Goal: Task Accomplishment & Management: Complete application form

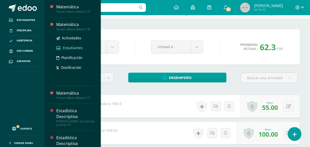
click at [74, 46] on span "Estudiantes" at bounding box center [73, 47] width 20 height 5
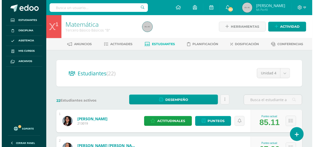
scroll to position [73, 0]
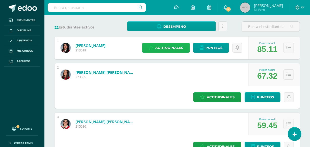
click at [170, 47] on span "Actitudinales" at bounding box center [170, 47] width 28 height 9
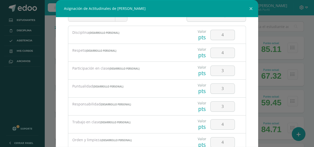
scroll to position [18, 0]
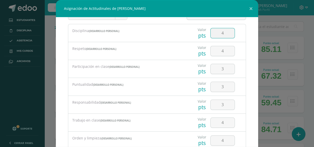
click at [226, 30] on input "4" at bounding box center [222, 33] width 24 height 10
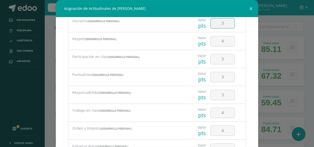
scroll to position [37, 0]
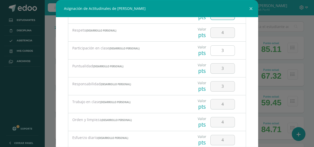
type input "3"
click at [220, 49] on input "3" at bounding box center [222, 51] width 24 height 10
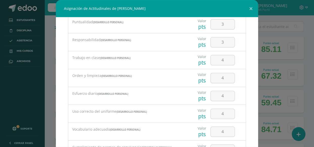
scroll to position [83, 0]
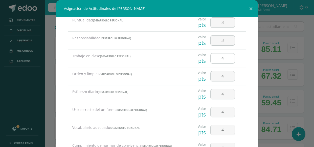
type input "4"
click at [221, 56] on input "4" at bounding box center [222, 59] width 24 height 10
type input "3"
click at [222, 76] on input "4" at bounding box center [222, 76] width 24 height 10
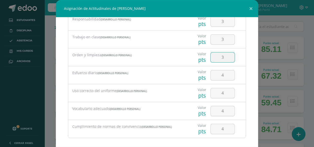
scroll to position [105, 0]
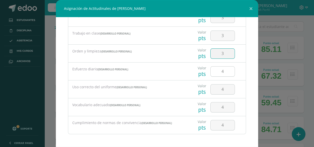
type input "3"
click at [219, 71] on input "4" at bounding box center [222, 72] width 24 height 10
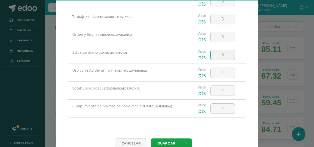
scroll to position [26, 0]
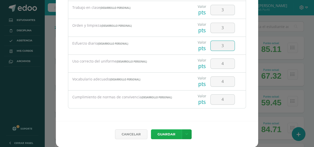
type input "3"
click at [167, 134] on button "Guardar" at bounding box center [166, 135] width 31 height 10
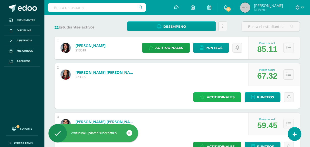
click at [230, 96] on span "Actitudinales" at bounding box center [221, 97] width 28 height 9
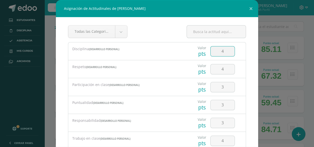
click at [224, 55] on input "4" at bounding box center [222, 51] width 24 height 10
type input "3"
click at [221, 68] on input "4" at bounding box center [222, 69] width 24 height 10
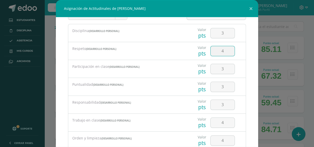
scroll to position [28, 0]
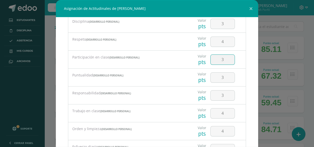
click at [223, 60] on input "3" at bounding box center [222, 60] width 24 height 10
click at [223, 78] on input "3" at bounding box center [222, 78] width 24 height 10
click at [222, 93] on input "3" at bounding box center [222, 96] width 24 height 10
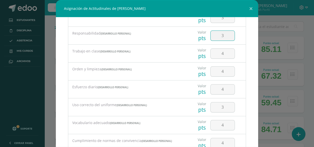
scroll to position [92, 0]
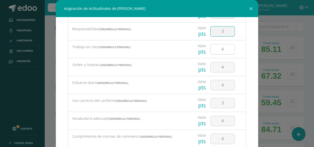
click at [223, 50] on input "4" at bounding box center [222, 49] width 24 height 10
type input "3"
click at [219, 66] on input "4" at bounding box center [222, 67] width 24 height 10
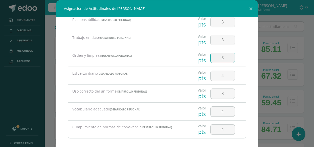
scroll to position [105, 0]
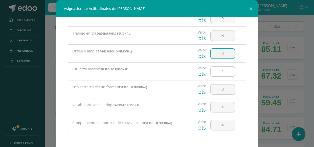
type input "3"
click at [220, 73] on input "4" at bounding box center [222, 72] width 24 height 10
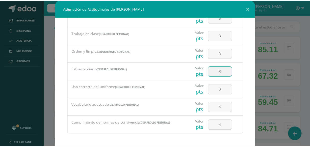
scroll to position [26, 0]
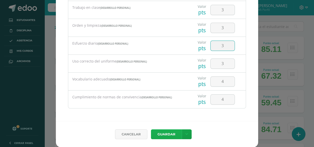
type input "3"
click at [165, 136] on button "Guardar" at bounding box center [166, 135] width 31 height 10
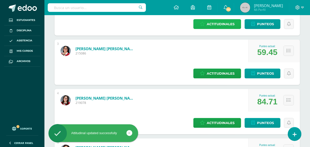
scroll to position [147, 0]
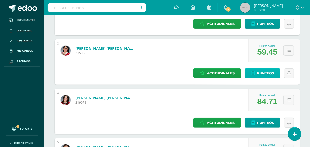
click at [257, 69] on span "Punteos" at bounding box center [265, 73] width 17 height 9
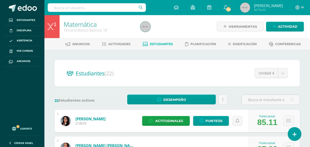
click at [167, 70] on h2 "Estudiantes (22)" at bounding box center [177, 73] width 221 height 10
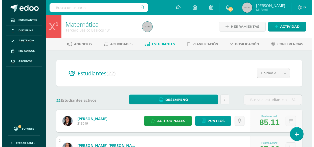
scroll to position [128, 0]
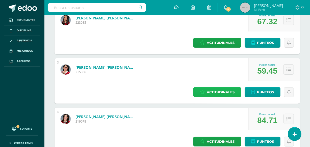
click at [207, 88] on span "Actitudinales" at bounding box center [221, 92] width 28 height 9
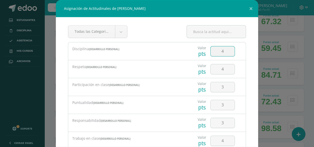
click at [226, 53] on input "4" at bounding box center [222, 51] width 24 height 10
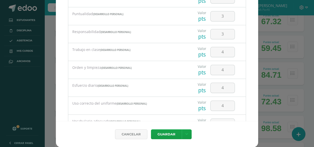
scroll to position [64, 0]
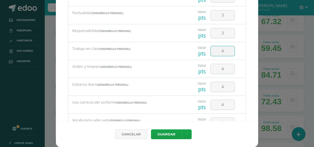
click at [219, 51] on input "4" at bounding box center [222, 51] width 24 height 10
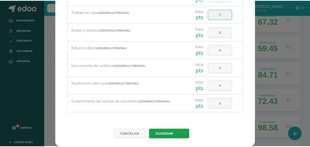
scroll to position [105, 0]
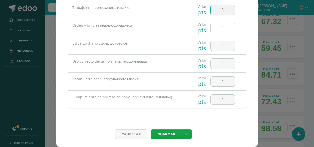
type input "3"
click at [219, 26] on input "4" at bounding box center [222, 28] width 24 height 10
type input "3"
click at [217, 47] on input "4" at bounding box center [222, 46] width 24 height 10
type input "3"
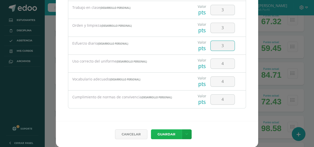
click at [163, 133] on button "Guardar" at bounding box center [166, 135] width 31 height 10
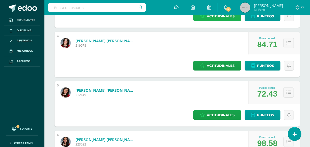
scroll to position [210, 0]
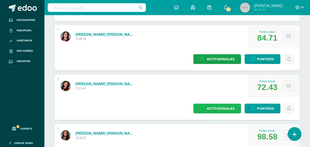
click at [224, 104] on span "Actitudinales" at bounding box center [221, 108] width 28 height 9
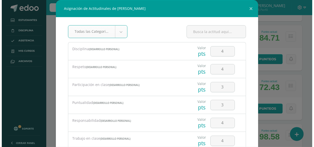
scroll to position [188, 0]
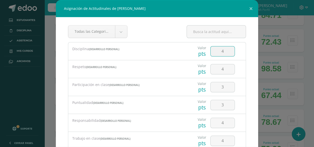
click at [222, 53] on input "4" at bounding box center [222, 51] width 24 height 10
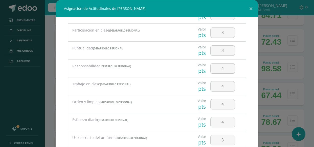
scroll to position [55, 0]
type input "3"
click at [219, 70] on input "4" at bounding box center [222, 68] width 24 height 10
type input "3"
click at [220, 85] on input "4" at bounding box center [222, 86] width 24 height 10
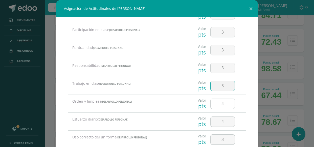
type input "3"
click at [219, 105] on input "4" at bounding box center [222, 104] width 24 height 10
type input "3"
click at [220, 121] on input "4" at bounding box center [222, 122] width 24 height 10
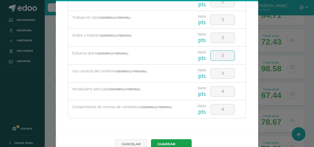
scroll to position [26, 0]
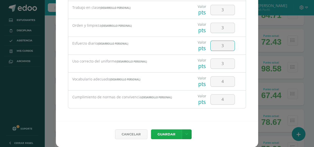
type input "3"
click at [161, 134] on button "Guardar" at bounding box center [166, 135] width 31 height 10
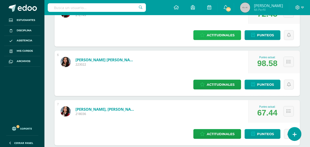
scroll to position [293, 0]
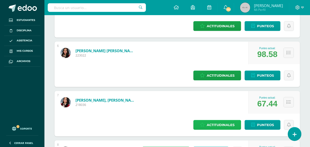
click at [207, 120] on span "Actitudinales" at bounding box center [221, 124] width 28 height 9
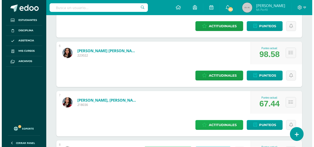
scroll to position [248, 0]
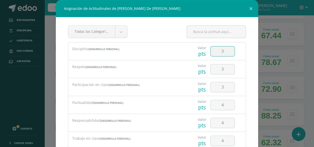
click at [221, 53] on input "3" at bounding box center [222, 51] width 24 height 10
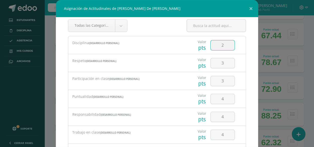
scroll to position [9, 0]
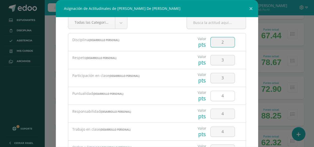
type input "2"
click at [220, 96] on input "4" at bounding box center [222, 96] width 24 height 10
type input "2"
type input "3"
click at [219, 116] on input "4" at bounding box center [222, 114] width 24 height 10
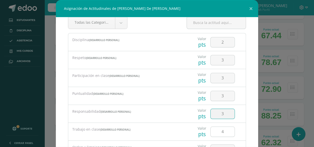
type input "3"
click at [219, 131] on input "4" at bounding box center [222, 132] width 24 height 10
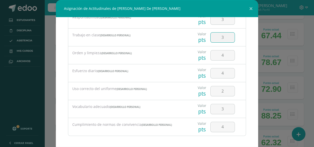
scroll to position [105, 0]
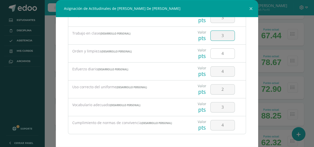
type input "3"
click at [225, 56] on input "4" at bounding box center [222, 54] width 24 height 10
type input "3"
click at [223, 70] on input "4" at bounding box center [222, 72] width 24 height 10
type input "3"
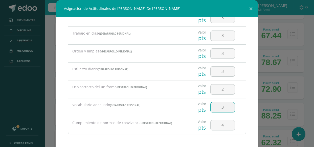
click at [221, 105] on input "3" at bounding box center [222, 108] width 24 height 10
type input "3"
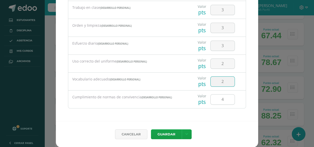
type input "2"
click at [225, 100] on input "4" at bounding box center [222, 100] width 24 height 10
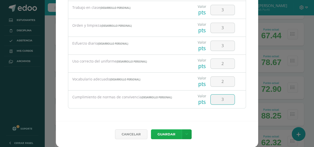
type input "3"
click at [155, 133] on button "Guardar" at bounding box center [166, 135] width 31 height 10
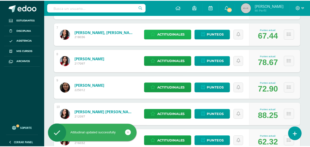
scroll to position [293, 0]
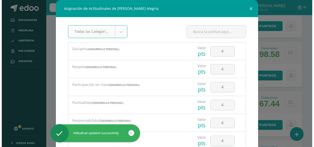
scroll to position [248, 0]
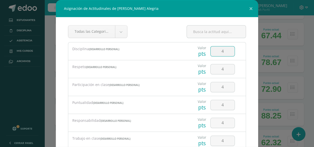
click at [223, 53] on input "4" at bounding box center [222, 51] width 24 height 10
type input "4"
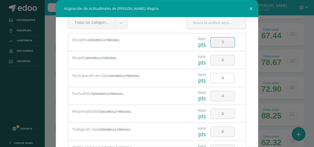
type input "3"
click at [219, 78] on input "4" at bounding box center [222, 78] width 24 height 10
type input "3"
click at [222, 95] on input "4" at bounding box center [222, 96] width 24 height 10
type input "3"
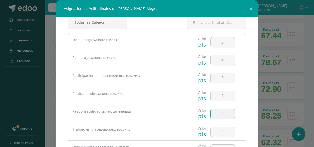
click at [221, 111] on input "4" at bounding box center [222, 114] width 24 height 10
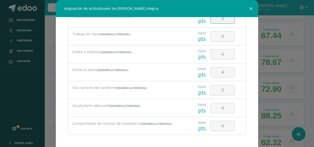
scroll to position [105, 0]
type input "3"
click at [224, 39] on input "4" at bounding box center [222, 36] width 24 height 10
type input "3"
click at [224, 52] on input "4" at bounding box center [222, 54] width 24 height 10
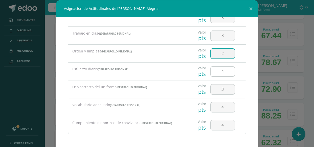
type input "2"
click at [223, 70] on input "4" at bounding box center [222, 72] width 24 height 10
type input "3"
click at [219, 92] on input "3" at bounding box center [222, 90] width 24 height 10
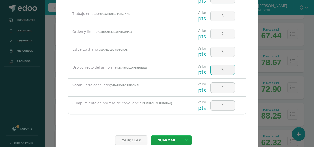
scroll to position [21, 0]
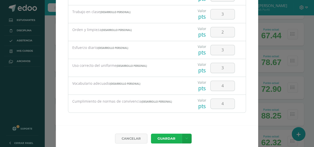
click at [163, 138] on button "Guardar" at bounding box center [166, 139] width 31 height 10
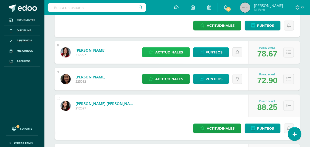
scroll to position [394, 0]
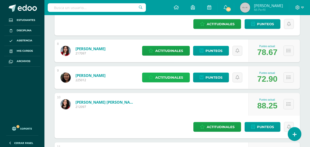
click at [183, 73] on span "Actitudinales" at bounding box center [170, 77] width 28 height 9
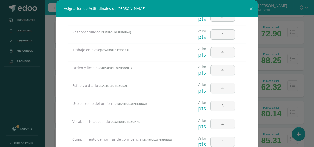
scroll to position [89, 0]
click at [223, 34] on input "4" at bounding box center [222, 34] width 24 height 10
type input "3"
click at [225, 49] on input "4" at bounding box center [222, 52] width 24 height 10
type input "3"
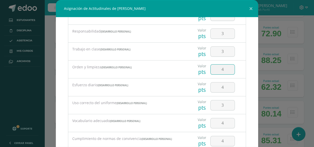
click at [222, 71] on input "4" at bounding box center [222, 70] width 24 height 10
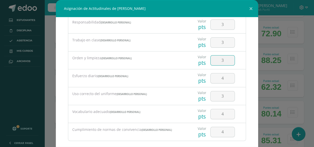
scroll to position [105, 0]
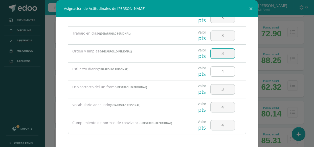
type input "3"
click at [223, 71] on input "4" at bounding box center [222, 72] width 24 height 10
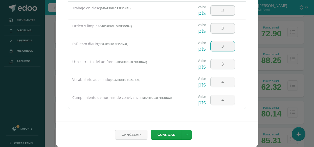
scroll to position [26, 0]
type input "3"
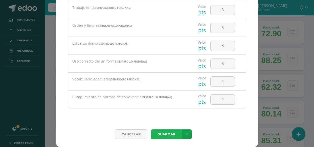
click at [165, 133] on button "Guardar" at bounding box center [166, 135] width 31 height 10
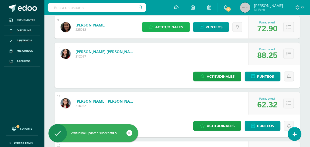
scroll to position [445, 0]
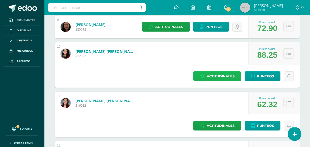
click at [225, 72] on span "Actitudinales" at bounding box center [221, 76] width 28 height 9
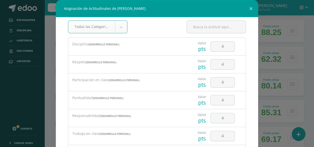
scroll to position [17, 0]
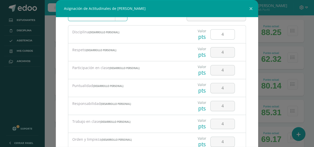
click at [223, 32] on input "4" at bounding box center [222, 35] width 24 height 10
type input "3"
click at [227, 88] on input "4" at bounding box center [222, 88] width 24 height 10
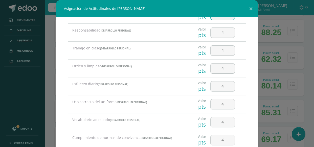
scroll to position [100, 0]
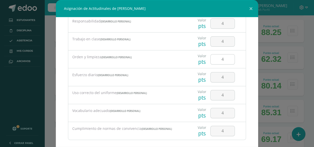
type input "3"
click at [227, 59] on input "4" at bounding box center [222, 60] width 24 height 10
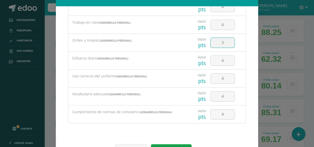
scroll to position [26, 0]
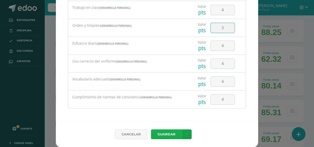
type input "3"
click at [163, 136] on button "Guardar" at bounding box center [166, 135] width 31 height 10
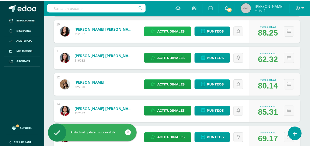
scroll to position [422, 0]
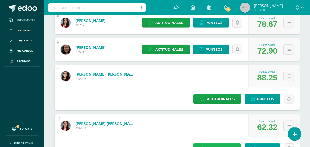
click at [207, 144] on span "Actitudinales" at bounding box center [221, 148] width 28 height 9
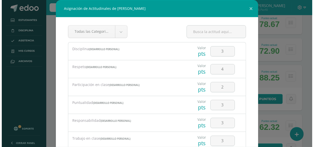
scroll to position [331, 0]
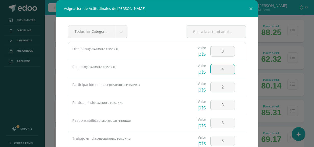
click at [220, 72] on input "4" at bounding box center [222, 69] width 24 height 10
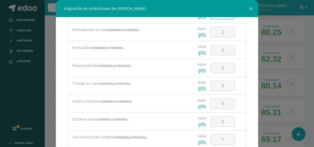
scroll to position [64, 0]
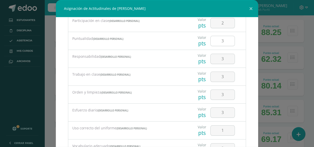
type input "3"
click at [222, 39] on input "3" at bounding box center [222, 41] width 24 height 10
type input "2"
click at [220, 58] on input "3" at bounding box center [222, 59] width 24 height 10
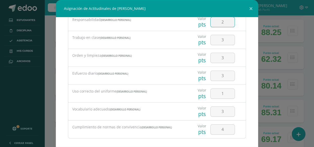
scroll to position [105, 0]
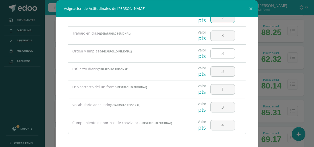
type input "2"
click at [222, 57] on input "3" at bounding box center [222, 54] width 24 height 10
type input "2"
click at [225, 70] on input "3" at bounding box center [222, 72] width 24 height 10
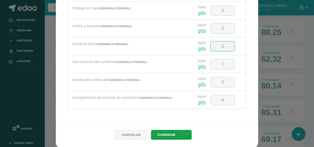
scroll to position [26, 0]
type input "2"
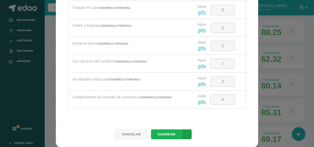
click at [168, 133] on button "Guardar" at bounding box center [166, 135] width 31 height 10
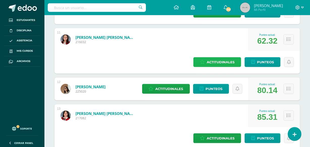
scroll to position [514, 0]
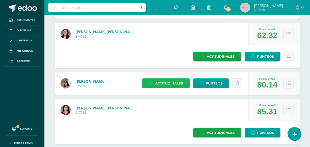
click at [171, 79] on span "Actitudinales" at bounding box center [170, 83] width 28 height 9
click at [0, 0] on div "Todas las Categorias Todas las Categorias Desarrollo Personal Sin Categoría" at bounding box center [0, 0] width 0 height 0
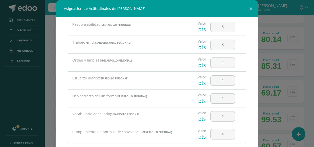
scroll to position [101, 0]
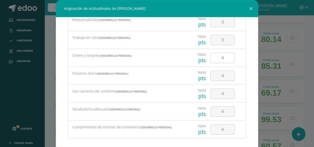
click at [223, 58] on input "4" at bounding box center [222, 58] width 24 height 10
type input "3"
click at [218, 75] on input "4" at bounding box center [222, 76] width 24 height 10
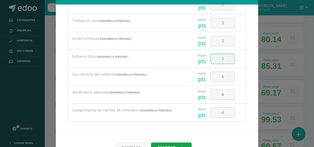
scroll to position [26, 0]
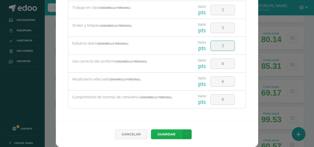
type input "3"
click at [165, 133] on button "Guardar" at bounding box center [166, 135] width 31 height 10
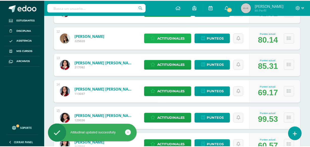
scroll to position [514, 0]
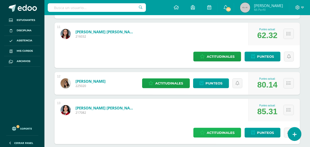
click at [207, 128] on span "Actitudinales" at bounding box center [221, 132] width 28 height 9
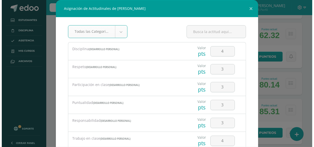
scroll to position [378, 0]
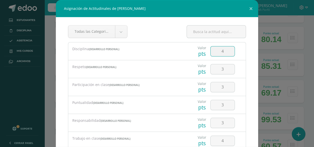
click at [224, 53] on input "4" at bounding box center [222, 51] width 24 height 10
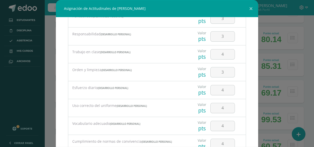
scroll to position [96, 0]
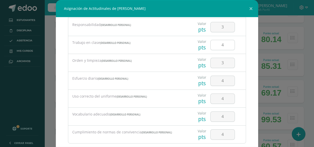
type input "3"
click at [222, 47] on input "4" at bounding box center [222, 45] width 24 height 10
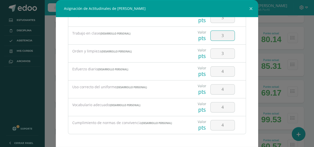
scroll to position [26, 0]
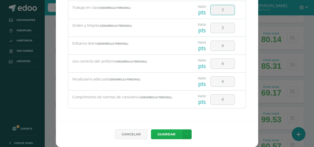
type input "3"
click at [162, 137] on button "Guardar" at bounding box center [166, 135] width 31 height 10
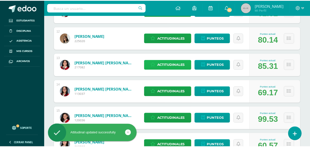
scroll to position [514, 0]
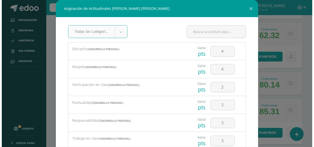
scroll to position [378, 0]
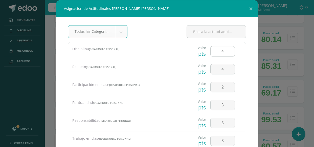
click at [222, 53] on input "4" at bounding box center [222, 51] width 24 height 10
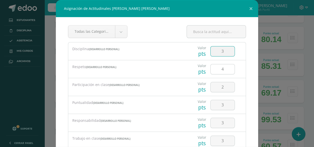
type input "3"
click at [221, 68] on input "4" at bounding box center [222, 69] width 24 height 10
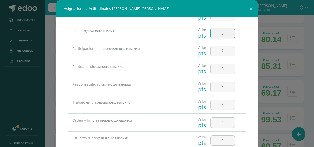
scroll to position [37, 0]
type input "3"
click at [223, 103] on input "3" at bounding box center [222, 105] width 24 height 10
type input "3"
type input "2"
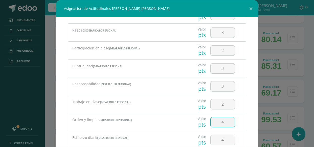
click at [222, 119] on input "4" at bounding box center [222, 122] width 24 height 10
type input "2"
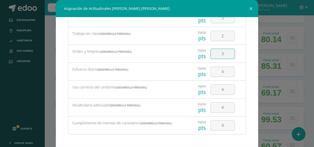
scroll to position [105, 0]
type input "3"
click at [222, 70] on input "4" at bounding box center [222, 72] width 24 height 10
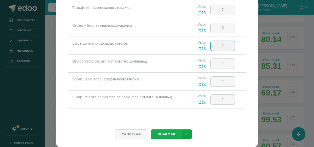
type input "2"
click at [166, 135] on button "Guardar" at bounding box center [166, 135] width 31 height 10
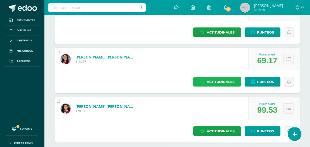
scroll to position [615, 0]
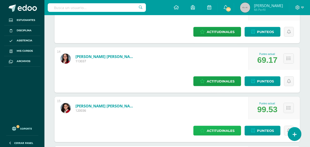
click at [222, 126] on span "Actitudinales" at bounding box center [221, 130] width 28 height 9
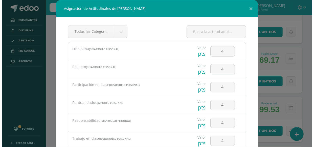
scroll to position [479, 0]
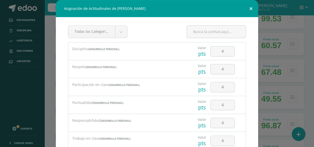
click at [249, 9] on button at bounding box center [250, 8] width 14 height 17
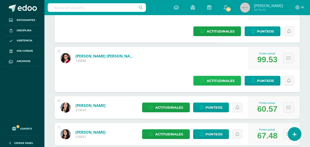
scroll to position [670, 0]
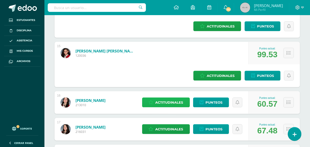
click at [183, 98] on span "Actitudinales" at bounding box center [170, 102] width 28 height 9
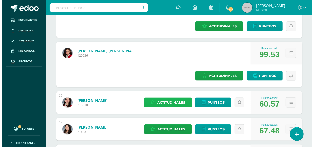
scroll to position [488, 0]
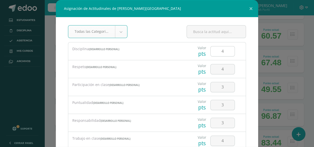
click at [221, 51] on input "4" at bounding box center [222, 51] width 24 height 10
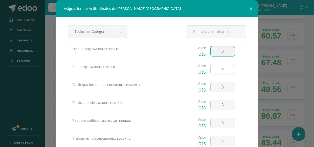
type input "3"
click at [220, 69] on input "4" at bounding box center [222, 69] width 24 height 10
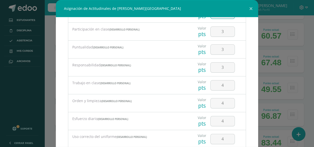
scroll to position [64, 0]
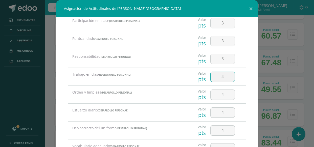
click at [221, 73] on input "4" at bounding box center [222, 77] width 24 height 10
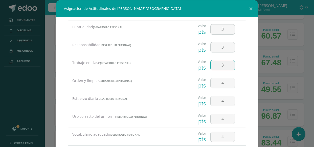
scroll to position [83, 0]
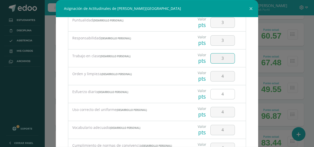
type input "3"
click at [222, 96] on input "4" at bounding box center [222, 94] width 24 height 10
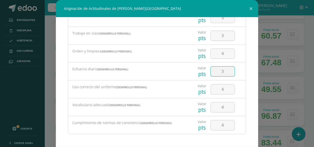
scroll to position [26, 0]
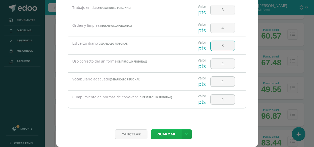
type input "3"
click at [166, 134] on button "Guardar" at bounding box center [166, 135] width 31 height 10
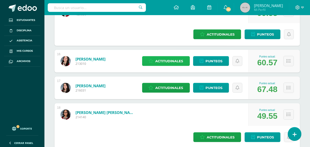
scroll to position [712, 0]
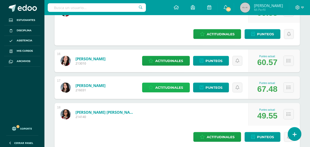
click at [183, 83] on span "Actitudinales" at bounding box center [170, 87] width 28 height 9
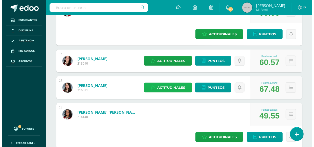
scroll to position [530, 0]
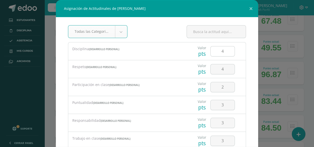
click at [220, 54] on input "4" at bounding box center [222, 51] width 24 height 10
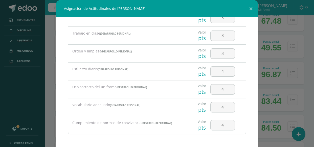
scroll to position [26, 0]
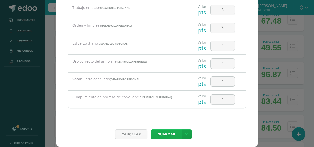
type input "3"
click at [164, 132] on button "Guardar" at bounding box center [166, 135] width 31 height 10
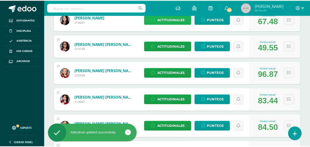
scroll to position [712, 0]
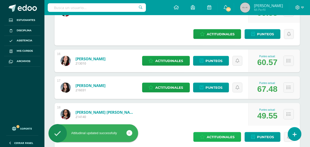
click at [207, 133] on span "Actitudinales" at bounding box center [221, 137] width 28 height 9
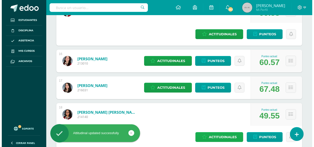
scroll to position [530, 0]
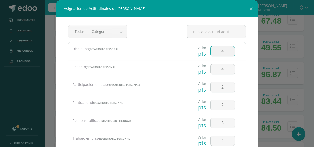
click at [219, 52] on input "4" at bounding box center [222, 51] width 24 height 10
type input "3"
click at [221, 70] on input "4" at bounding box center [222, 69] width 24 height 10
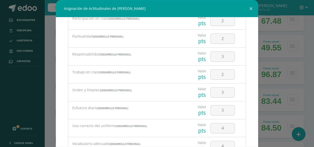
scroll to position [105, 0]
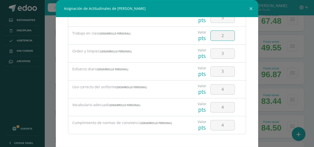
click at [224, 33] on input "2" at bounding box center [222, 36] width 24 height 10
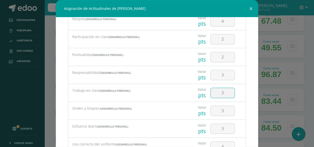
scroll to position [42, 0]
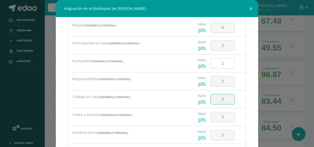
type input "3"
click at [220, 62] on input "2" at bounding box center [222, 64] width 24 height 10
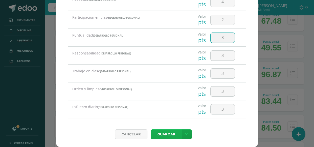
type input "3"
click at [169, 134] on button "Guardar" at bounding box center [166, 135] width 31 height 10
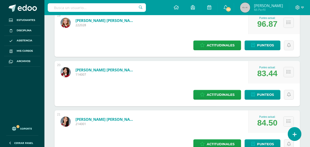
scroll to position [854, 0]
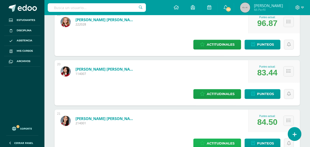
click at [223, 139] on span "Actitudinales" at bounding box center [221, 143] width 28 height 9
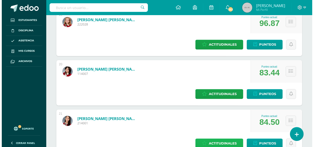
scroll to position [581, 0]
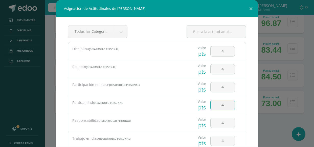
click at [222, 105] on input "4" at bounding box center [222, 105] width 24 height 10
click at [220, 87] on input "4" at bounding box center [222, 87] width 24 height 10
type input "3"
click at [222, 107] on input "4" at bounding box center [222, 105] width 24 height 10
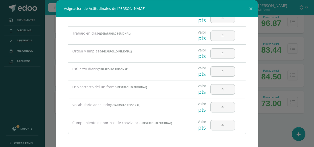
scroll to position [26, 0]
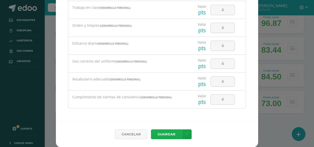
type input "3"
click at [169, 133] on button "Guardar" at bounding box center [166, 135] width 31 height 10
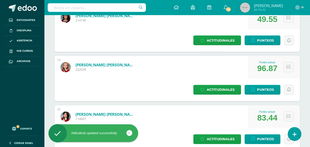
scroll to position [854, 0]
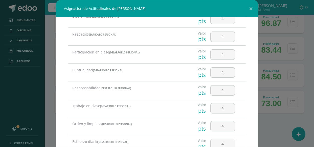
scroll to position [37, 0]
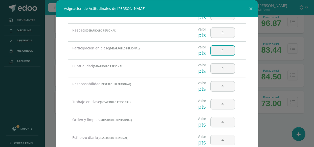
click at [217, 48] on input "4" at bounding box center [222, 51] width 24 height 10
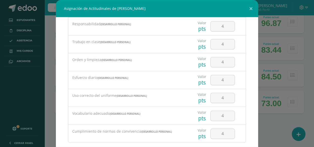
scroll to position [105, 0]
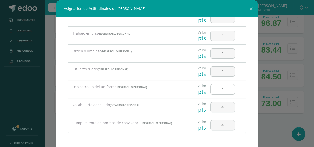
type input "3"
click at [221, 90] on input "4" at bounding box center [222, 90] width 24 height 10
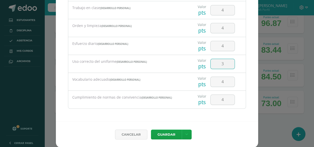
scroll to position [26, 0]
type input "3"
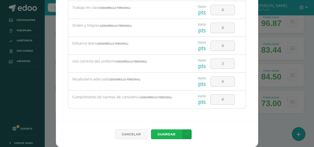
click at [162, 135] on button "Guardar" at bounding box center [166, 135] width 31 height 10
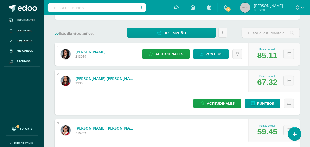
scroll to position [0, 0]
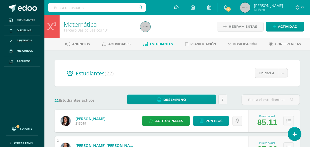
click at [176, 123] on span "Actitudinales" at bounding box center [170, 120] width 28 height 9
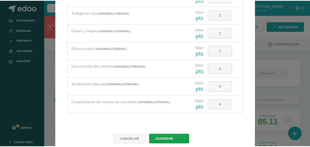
scroll to position [17, 0]
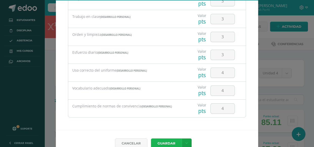
click at [167, 140] on button "Guardar" at bounding box center [166, 144] width 31 height 10
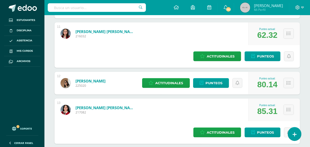
scroll to position [386, 0]
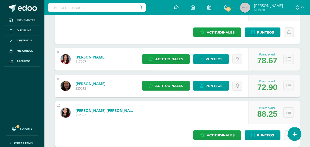
click at [106, 81] on link "Fuentes Avendaño, Heidy Yaiza" at bounding box center [91, 83] width 30 height 5
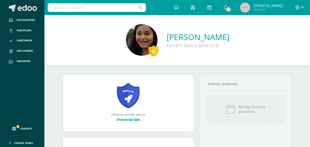
drag, startPoint x: 313, startPoint y: 82, endPoint x: 276, endPoint y: 63, distance: 42.1
click at [276, 63] on div "6 [PERSON_NAME] Tercero Básico Básicos B" at bounding box center [177, 40] width 266 height 50
